Goal: Complete application form: Complete application form

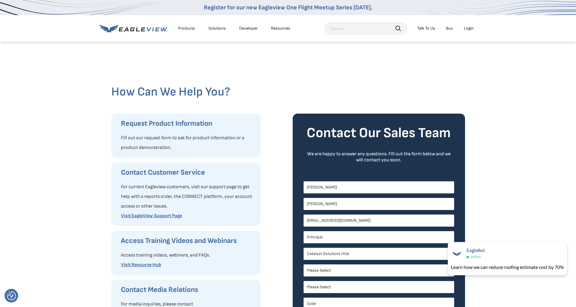
select select "[GEOGRAPHIC_DATA]"
select select "Texas"
select select "Solar"
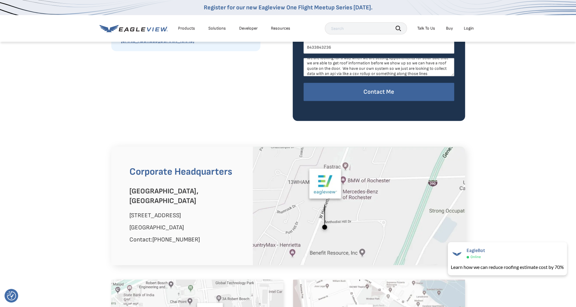
scroll to position [274, 1]
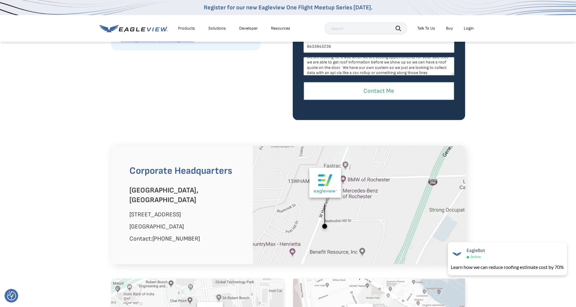
click at [379, 82] on input "Contact Me" at bounding box center [379, 91] width 151 height 18
click at [375, 87] on input "Contact Me" at bounding box center [379, 91] width 151 height 18
drag, startPoint x: 376, startPoint y: 87, endPoint x: 366, endPoint y: 89, distance: 10.4
click at [366, 89] on input "Contact Me" at bounding box center [379, 91] width 151 height 18
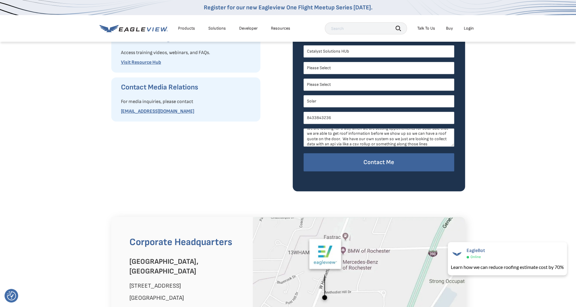
scroll to position [199, 2]
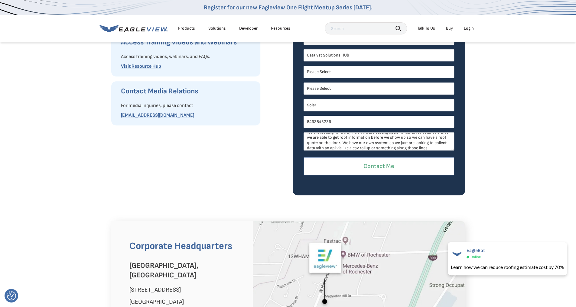
click at [353, 169] on input "Contact Me" at bounding box center [379, 166] width 151 height 18
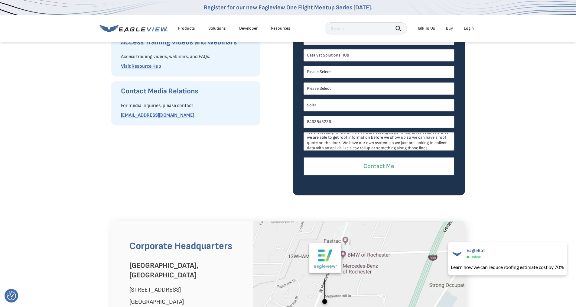
click at [353, 169] on input "Contact Me" at bounding box center [379, 166] width 151 height 18
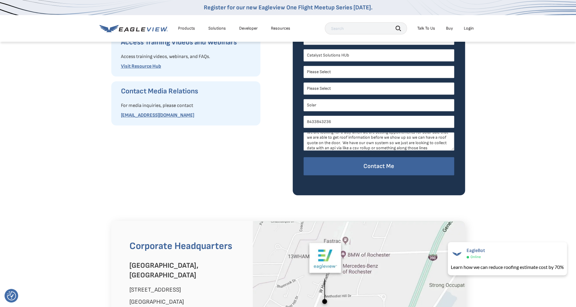
click at [249, 29] on link "Developer" at bounding box center [248, 28] width 18 height 5
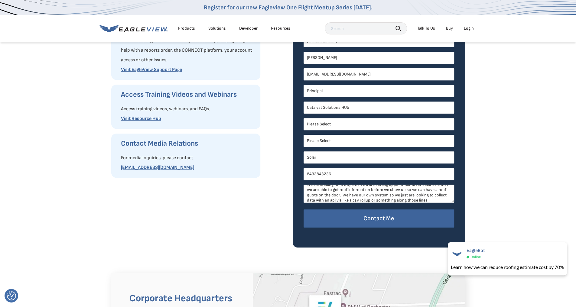
scroll to position [148, 2]
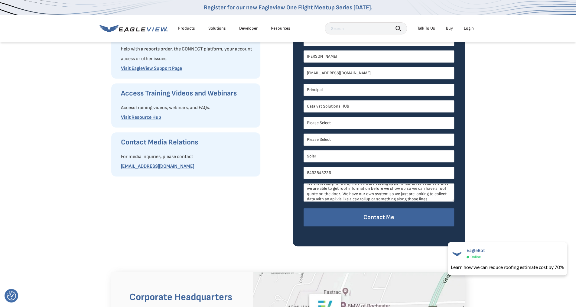
click at [360, 196] on textarea "We are looking for a way when we are setting appointments for solar sale that w…" at bounding box center [379, 193] width 151 height 18
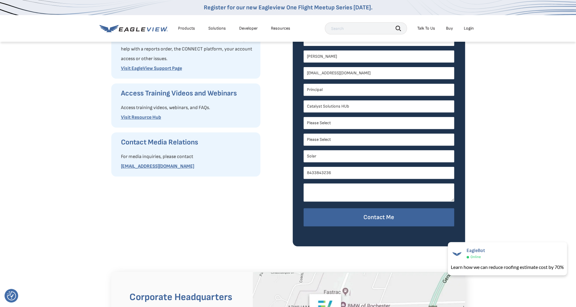
scroll to position [0, 0]
click at [340, 188] on textarea "How can we help? *" at bounding box center [379, 193] width 151 height 18
paste textarea "We are looking for a way when we are setting appointments for solar sale that w…"
type textarea "We are looking for a way when we are setting appointments for solar sale that w…"
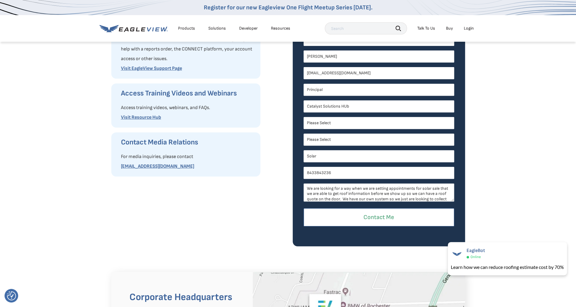
click at [364, 219] on input "Contact Me" at bounding box center [379, 218] width 151 height 18
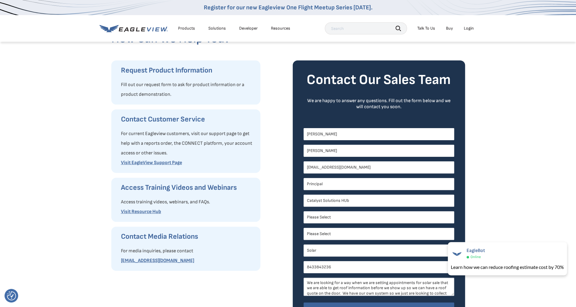
scroll to position [52, 2]
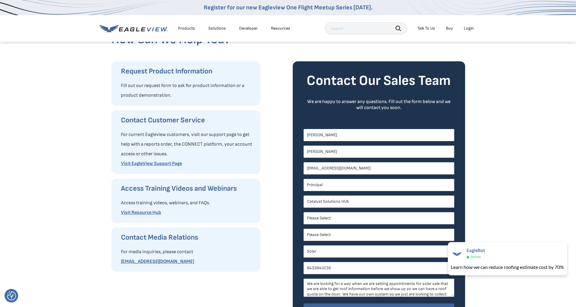
click at [355, 135] on input "[PERSON_NAME]" at bounding box center [379, 135] width 151 height 12
type input "[PERSON_NAME]"
click at [336, 270] on input "8433843236" at bounding box center [379, 268] width 151 height 12
type input "8"
type input "8433843236"
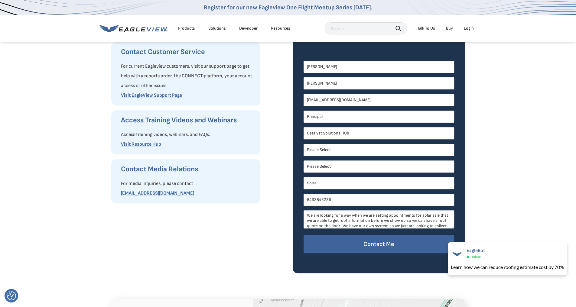
scroll to position [8, 0]
drag, startPoint x: 438, startPoint y: 223, endPoint x: 349, endPoint y: 220, distance: 89.3
click at [349, 220] on textarea "We are looking for a way when we are setting appointments for solar sale that w…" at bounding box center [379, 220] width 151 height 18
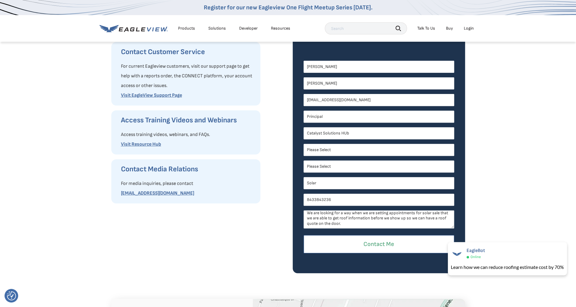
type textarea "We are looking for a way when we are setting appointments for solar sale that w…"
click at [373, 243] on input "Contact Me" at bounding box center [379, 244] width 151 height 18
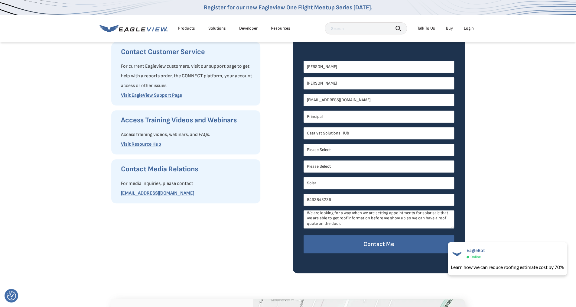
scroll to position [0, 0]
drag, startPoint x: 359, startPoint y: 226, endPoint x: 283, endPoint y: 175, distance: 91.4
click at [283, 175] on div "Request Product Information Fill out our request form to ask for product inform…" at bounding box center [288, 133] width 354 height 281
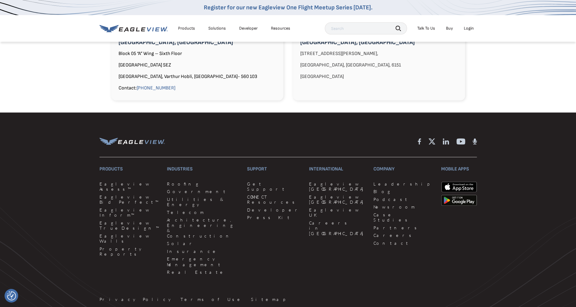
scroll to position [604, 2]
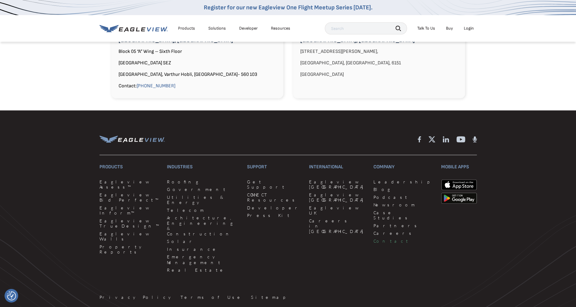
click at [374, 239] on link "Contact" at bounding box center [404, 241] width 61 height 5
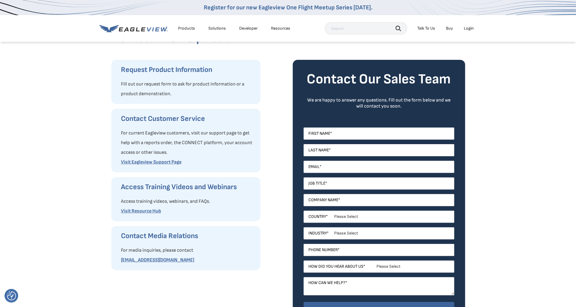
scroll to position [55, 0]
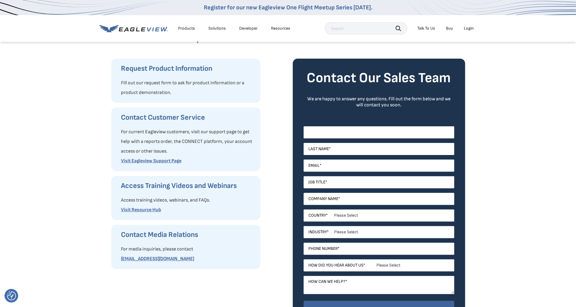
click at [330, 135] on input "First Name *" at bounding box center [379, 132] width 151 height 12
type input "[PERSON_NAME]"
click at [323, 147] on input "Last Name *" at bounding box center [379, 149] width 151 height 12
type input "[PERSON_NAME]"
click at [323, 165] on input "Email *" at bounding box center [379, 166] width 151 height 12
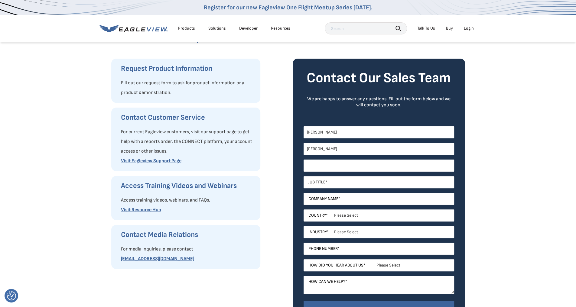
type input "[EMAIL_ADDRESS][DOMAIN_NAME]"
click at [330, 180] on input "Job Title *" at bounding box center [379, 182] width 151 height 12
type input "Principal"
type input "Catalyst Solutions HUb"
select select "[GEOGRAPHIC_DATA]"
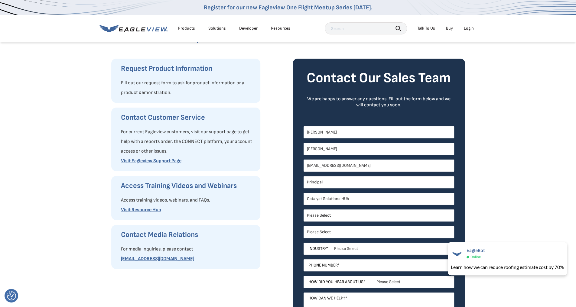
select select "Texas"
select select "Solar"
type input "8433843236"
select select "Search Engine"
paste textarea "We are looking for a way when we are setting appointments for solar sale that w…"
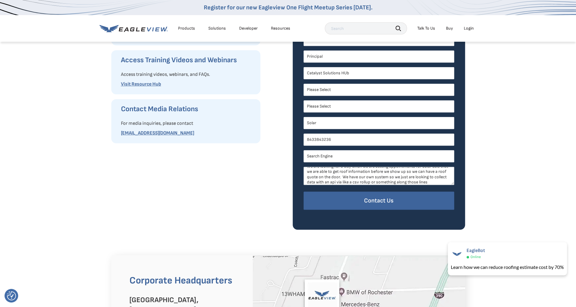
scroll to position [183, 0]
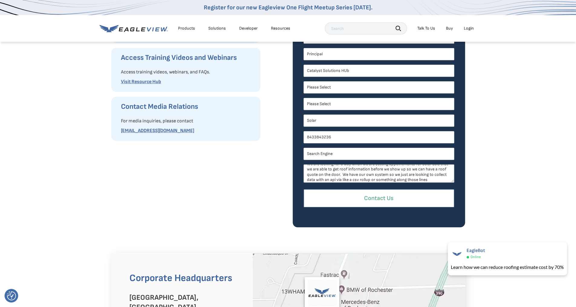
type textarea "We are looking for a way when we are setting appointments for solar sale that w…"
click at [355, 204] on input "Contact Us" at bounding box center [379, 198] width 151 height 18
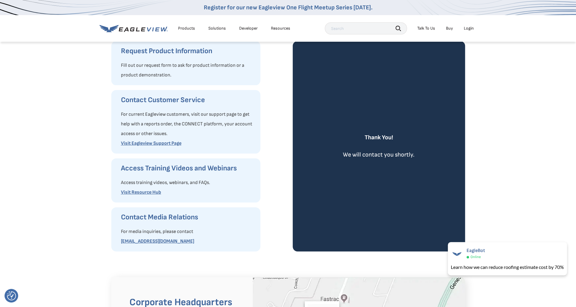
scroll to position [0, 0]
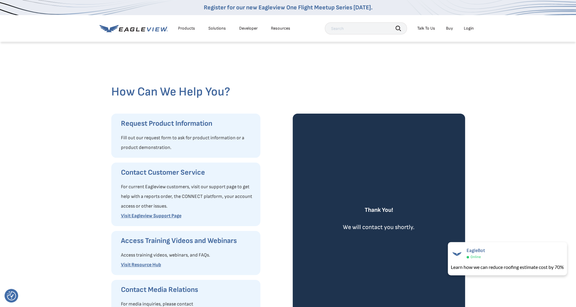
click at [249, 26] on link "Developer" at bounding box center [248, 28] width 18 height 5
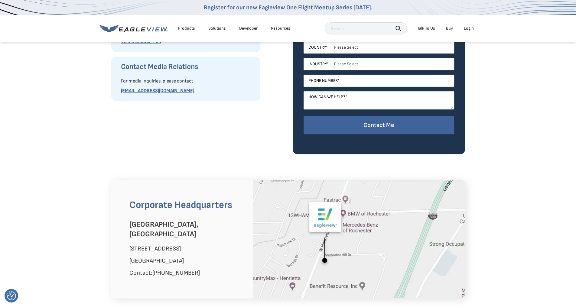
scroll to position [224, 0]
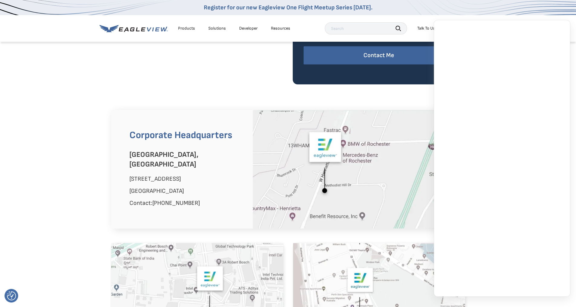
scroll to position [295, 0]
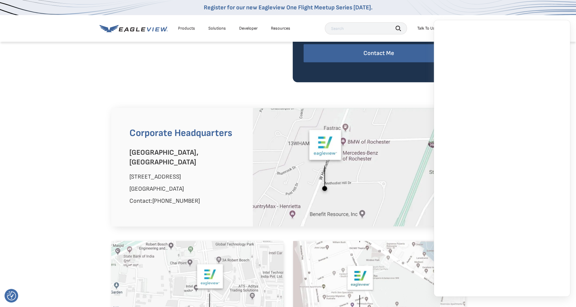
click at [245, 28] on link "Developer" at bounding box center [248, 28] width 18 height 5
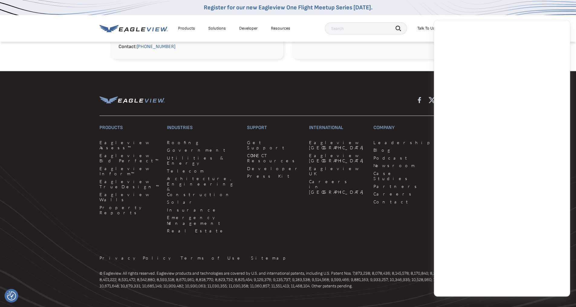
scroll to position [644, 0]
